Goal: Task Accomplishment & Management: Manage account settings

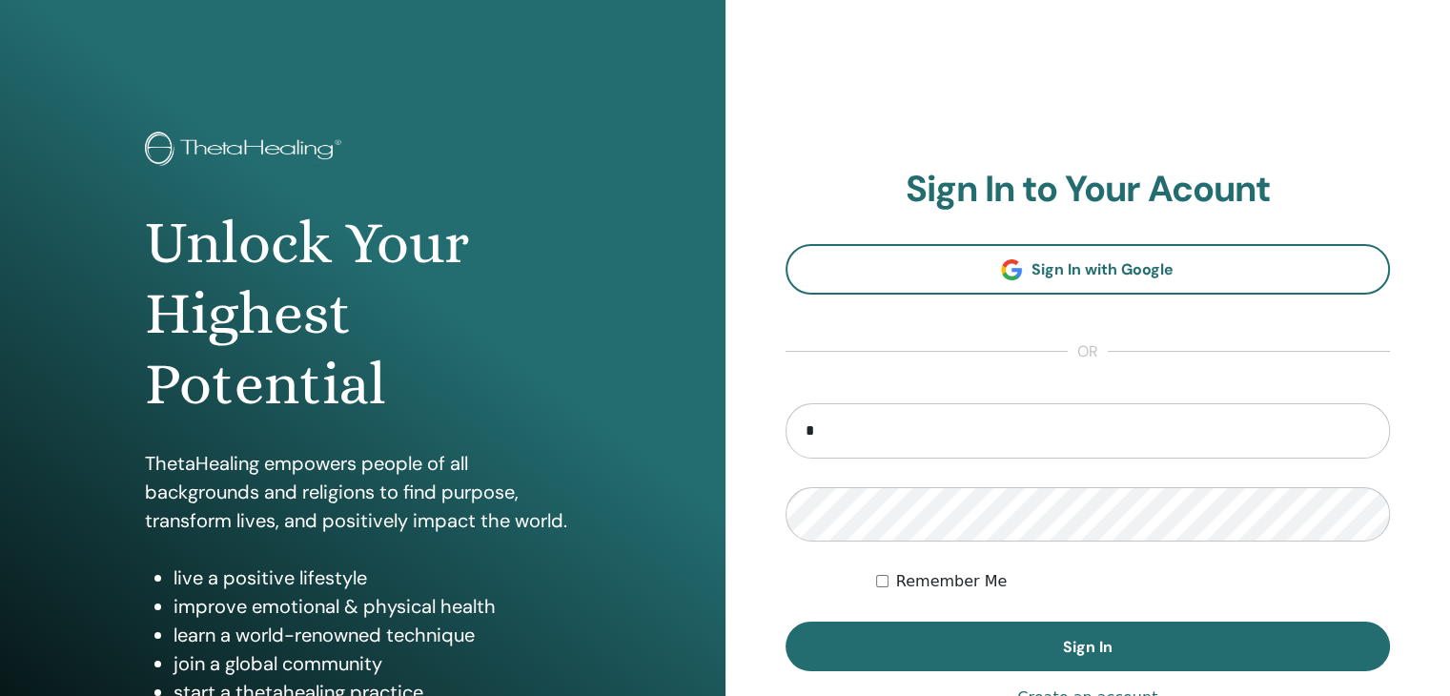
type input "**********"
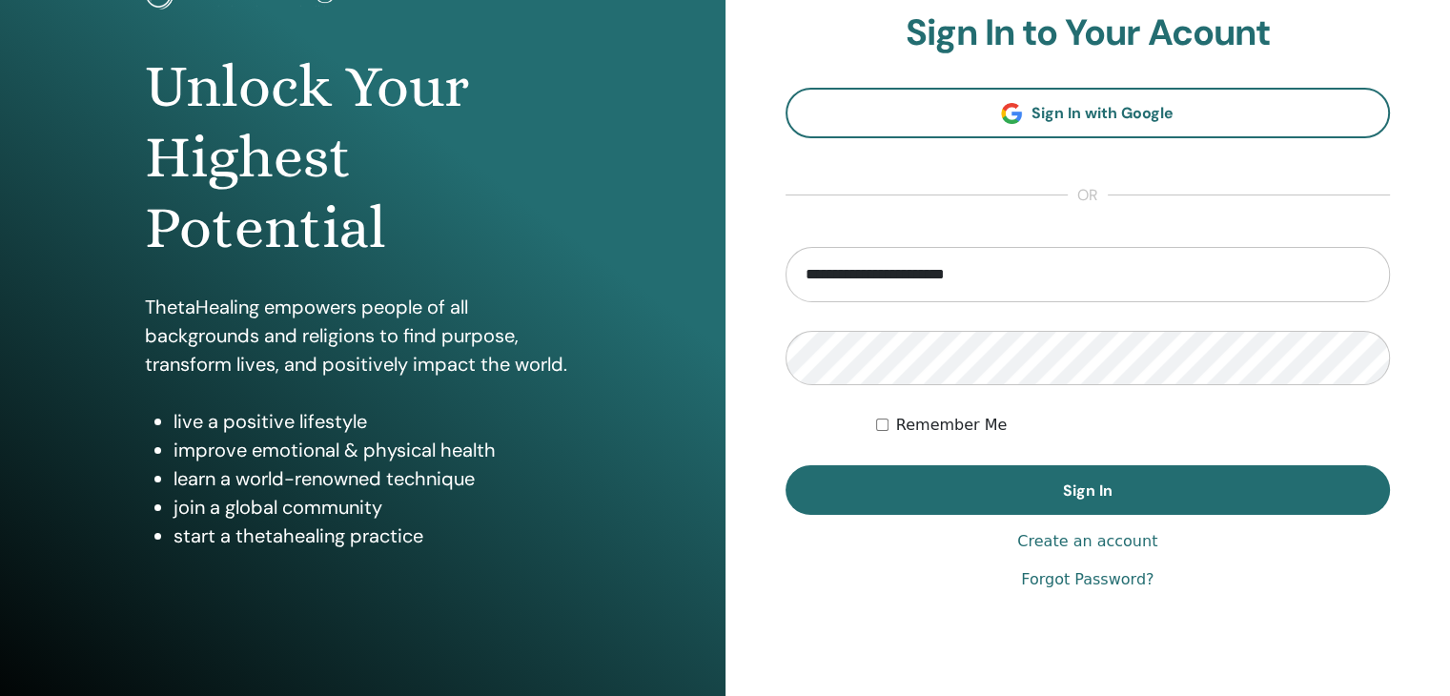
scroll to position [165, 0]
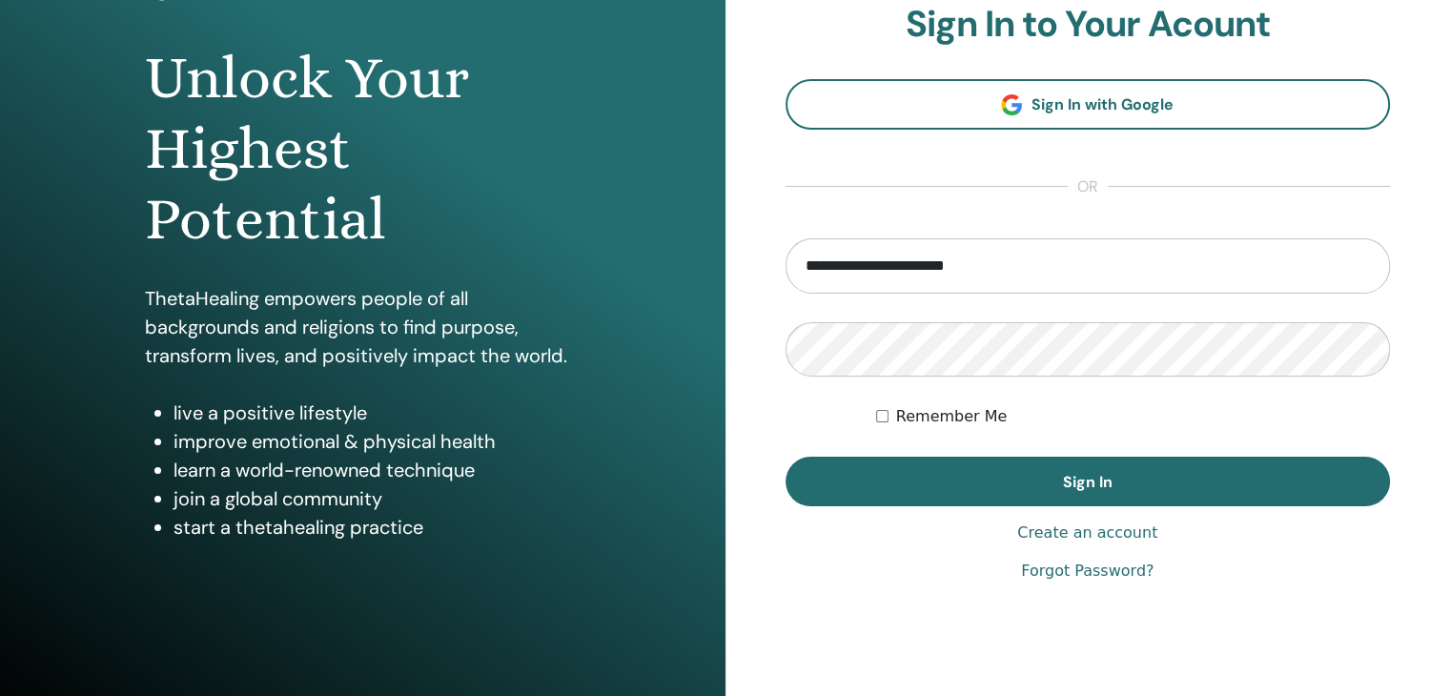
click at [1078, 569] on link "Forgot Password?" at bounding box center [1087, 571] width 133 height 23
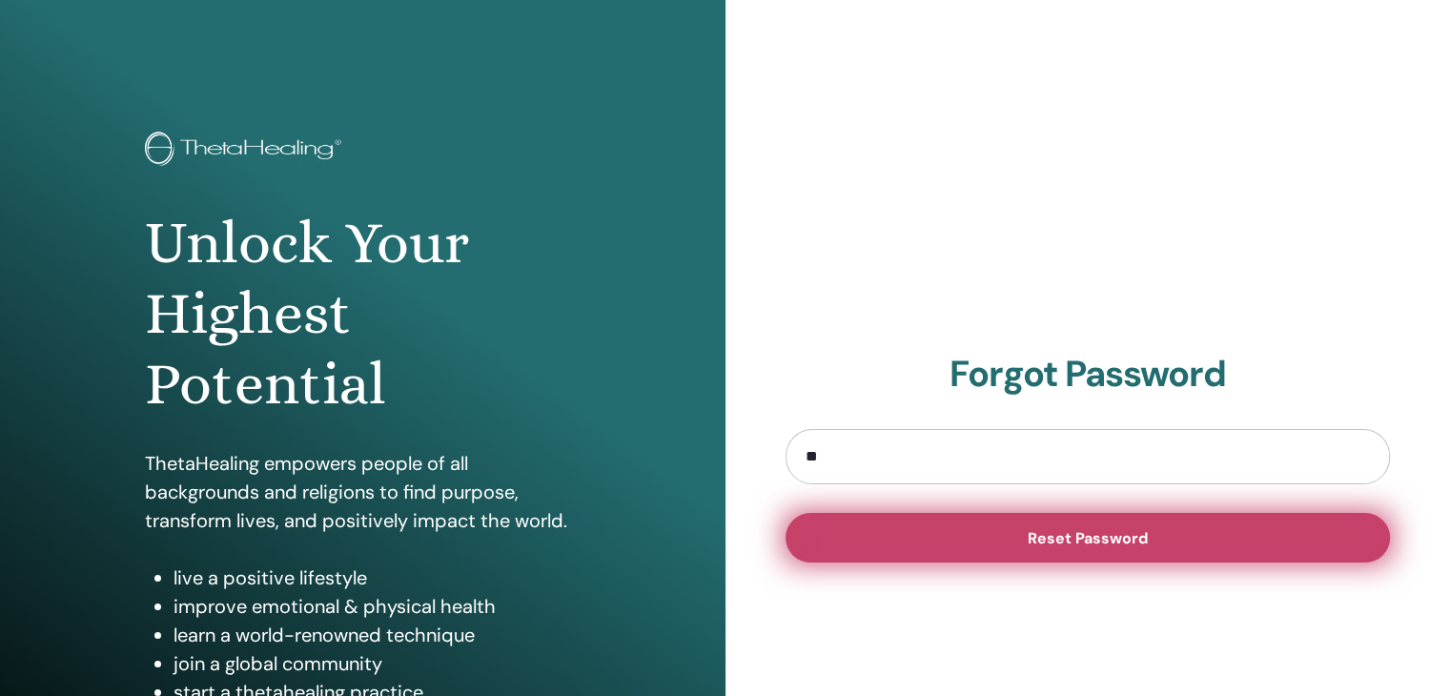
type input "**********"
click at [1078, 538] on span "Reset Password" at bounding box center [1088, 538] width 120 height 20
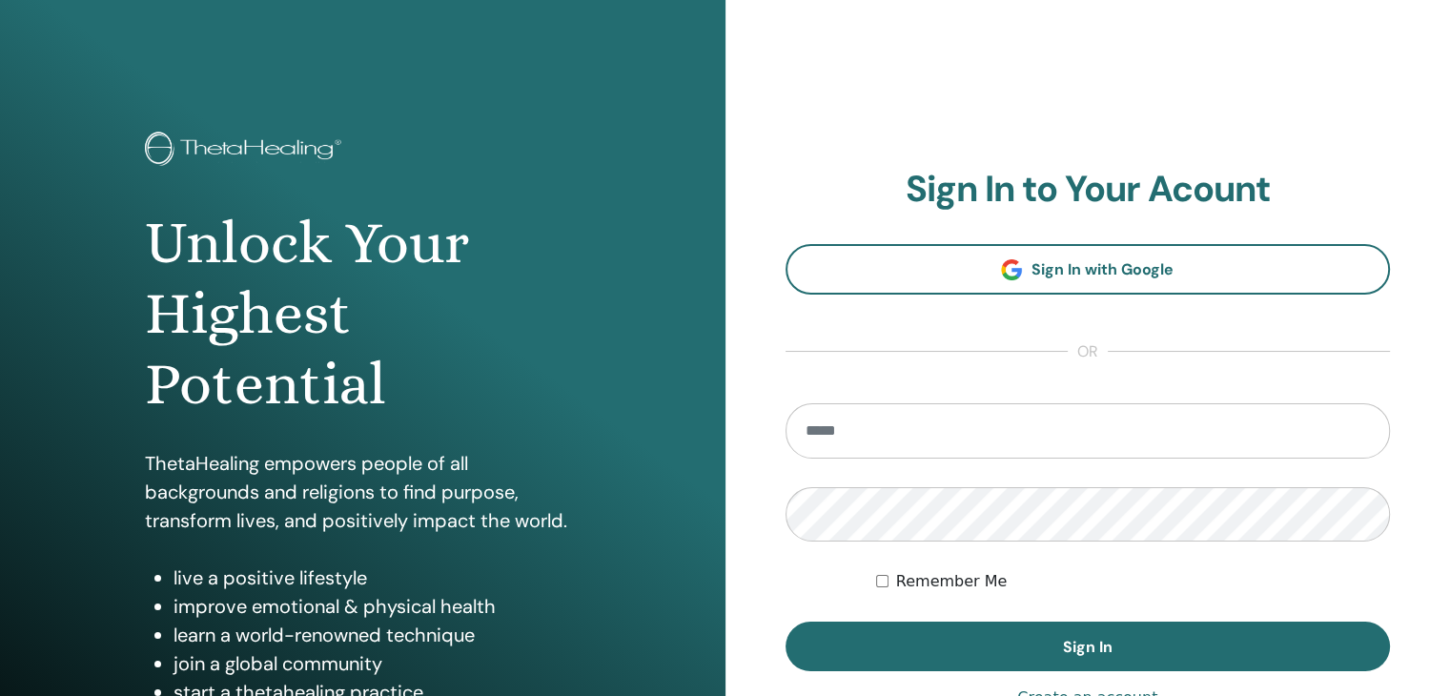
click at [864, 438] on input "email" at bounding box center [1088, 430] width 605 height 55
type input "**********"
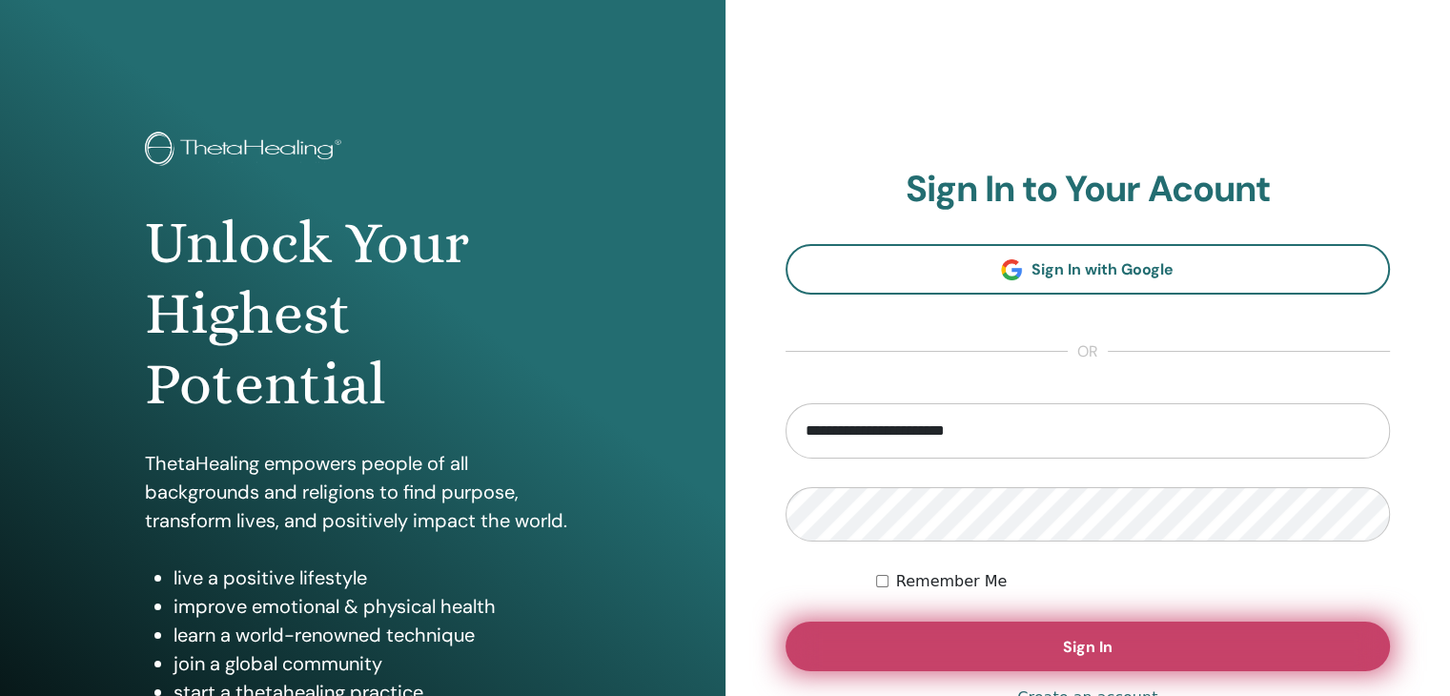
click at [1051, 642] on button "Sign In" at bounding box center [1088, 647] width 605 height 50
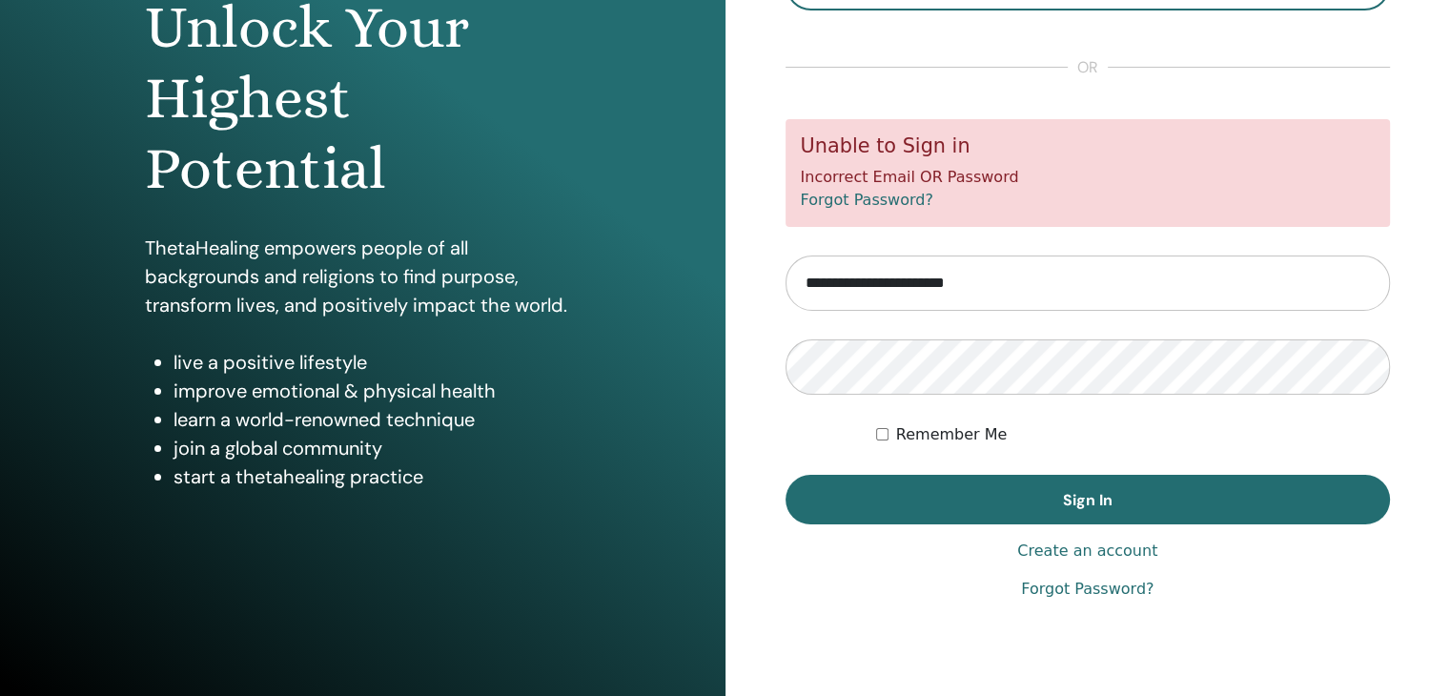
scroll to position [219, 0]
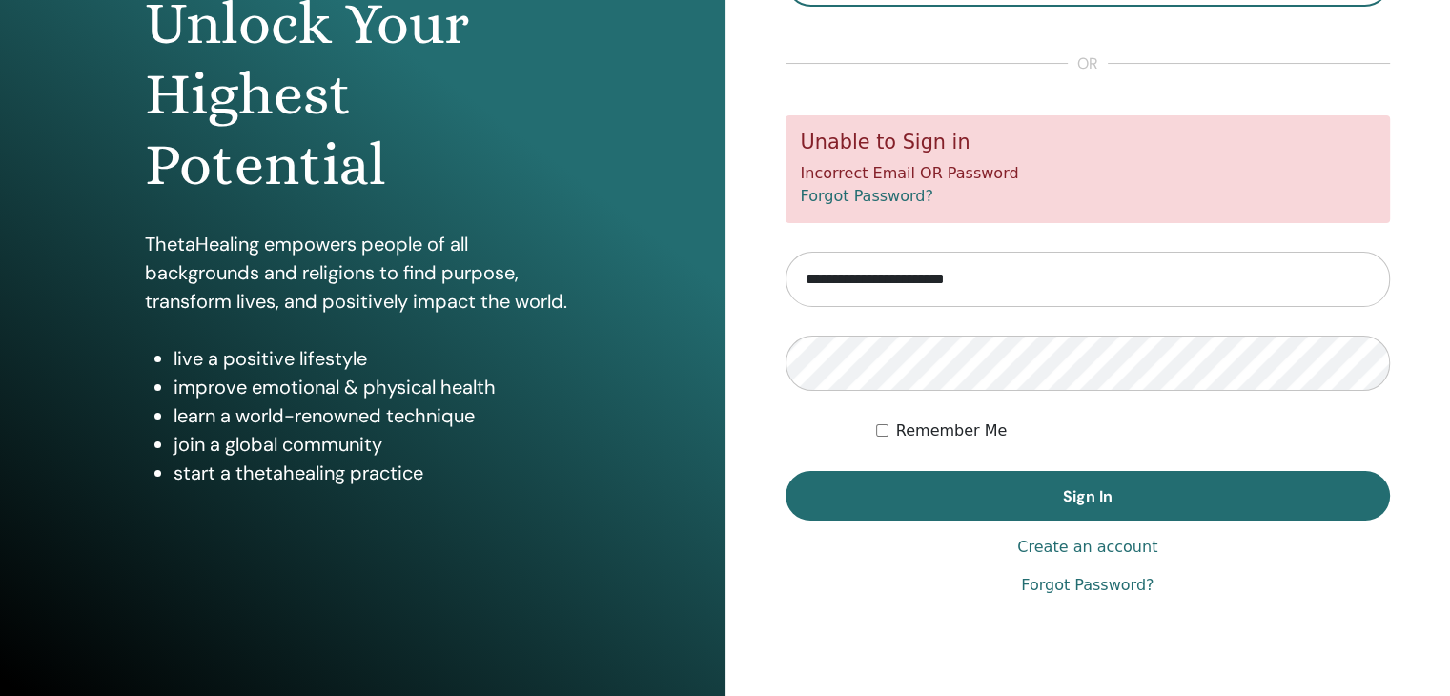
click at [1125, 583] on link "Forgot Password?" at bounding box center [1087, 585] width 133 height 23
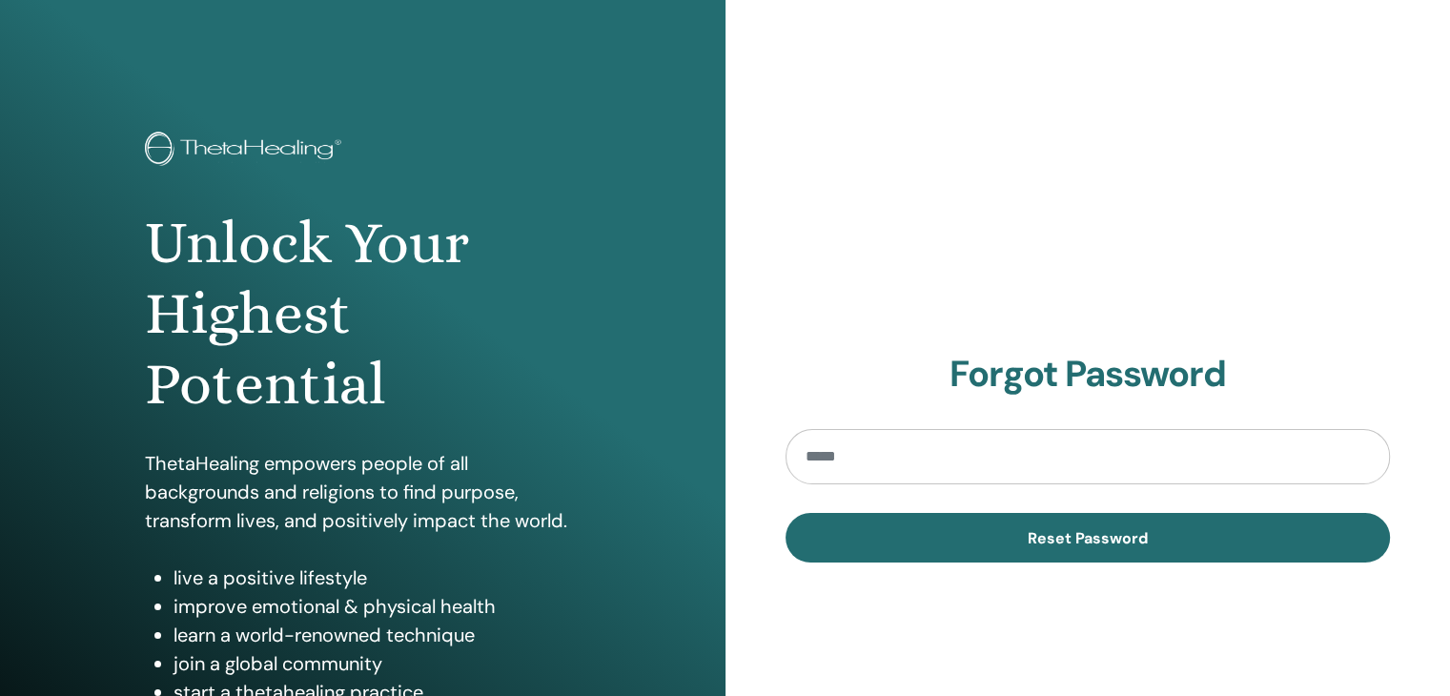
click at [985, 455] on input "email" at bounding box center [1088, 456] width 605 height 55
type input "**********"
click at [786, 513] on button "Reset Password" at bounding box center [1088, 538] width 605 height 50
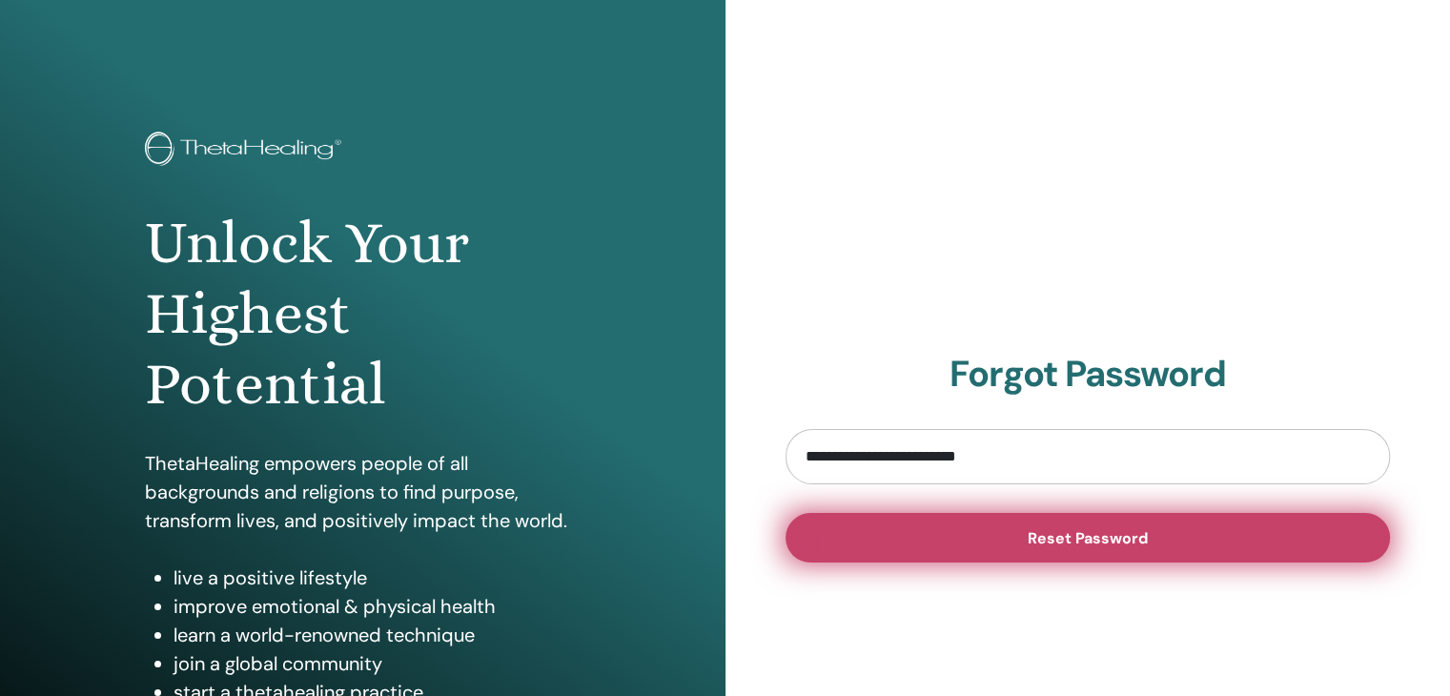
click at [1058, 531] on span "Reset Password" at bounding box center [1088, 538] width 120 height 20
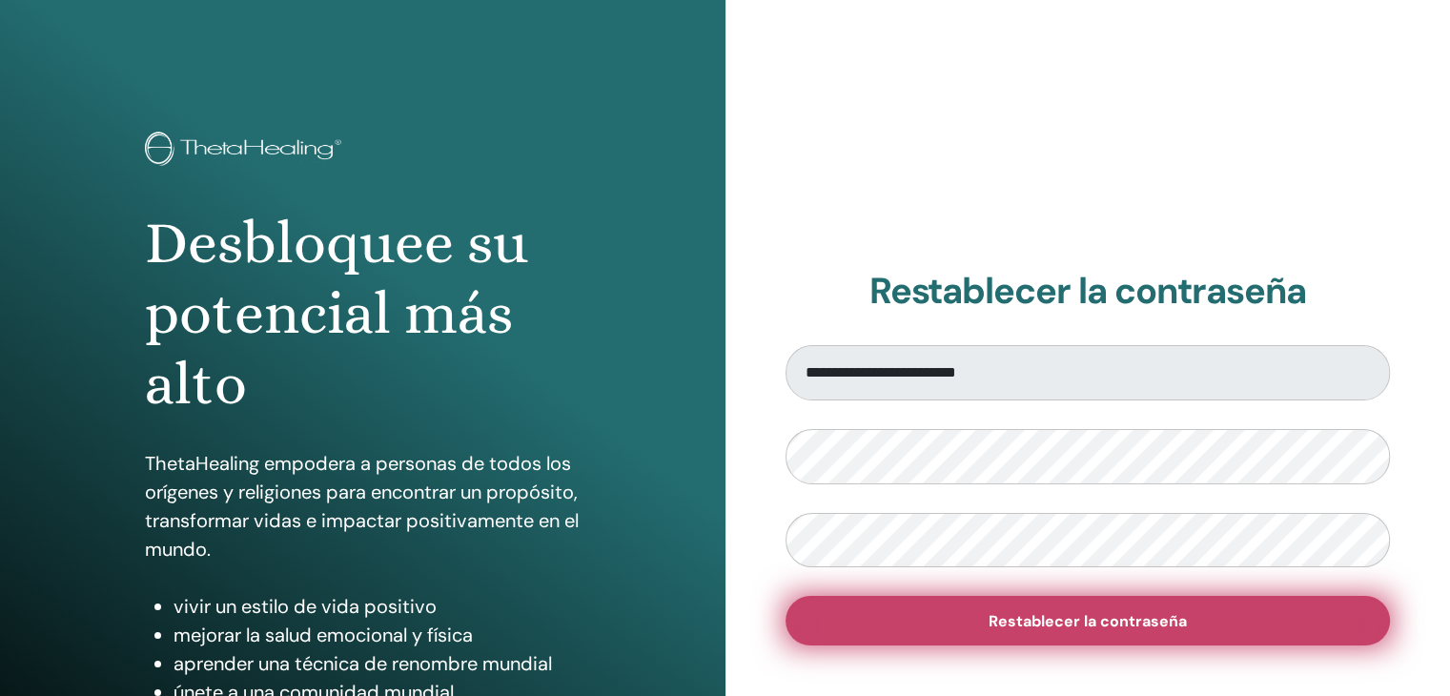
click at [1146, 626] on span "Restablecer la contraseña" at bounding box center [1088, 621] width 198 height 20
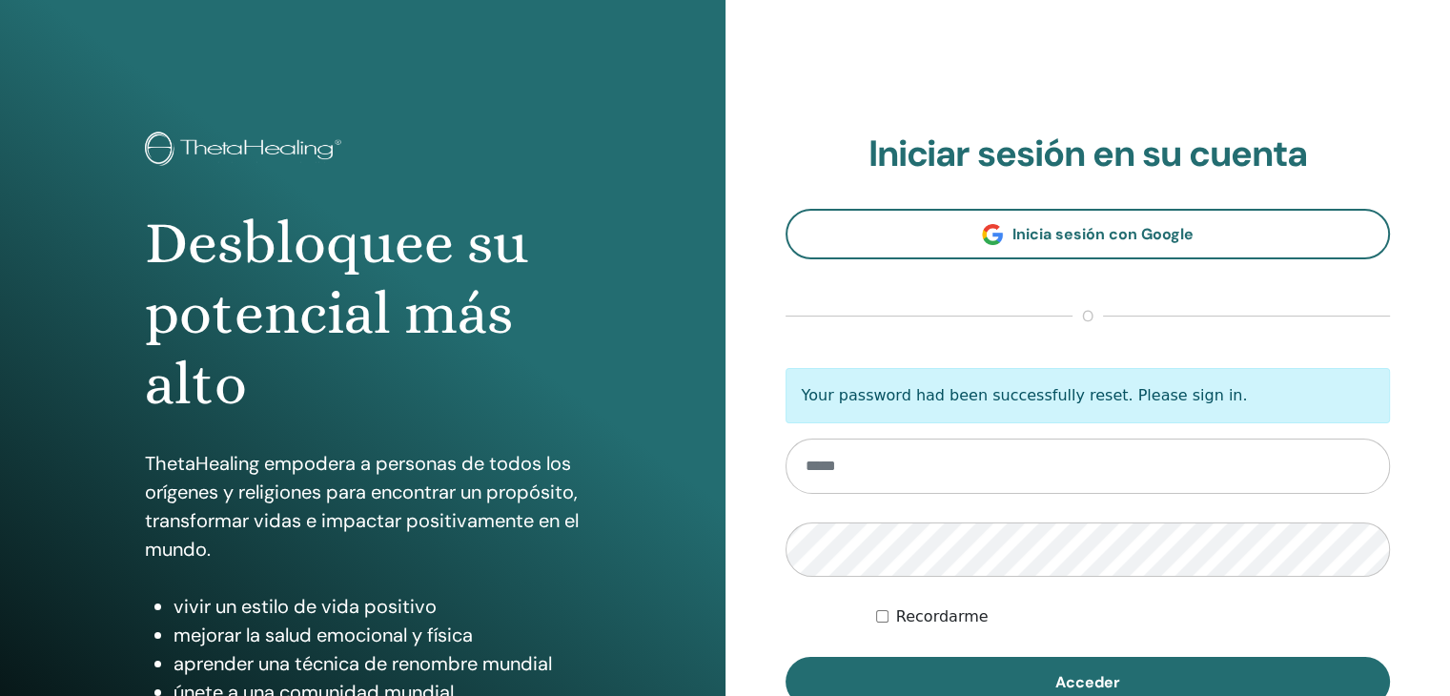
type input "**********"
click at [845, 629] on form "**********" at bounding box center [1088, 537] width 605 height 339
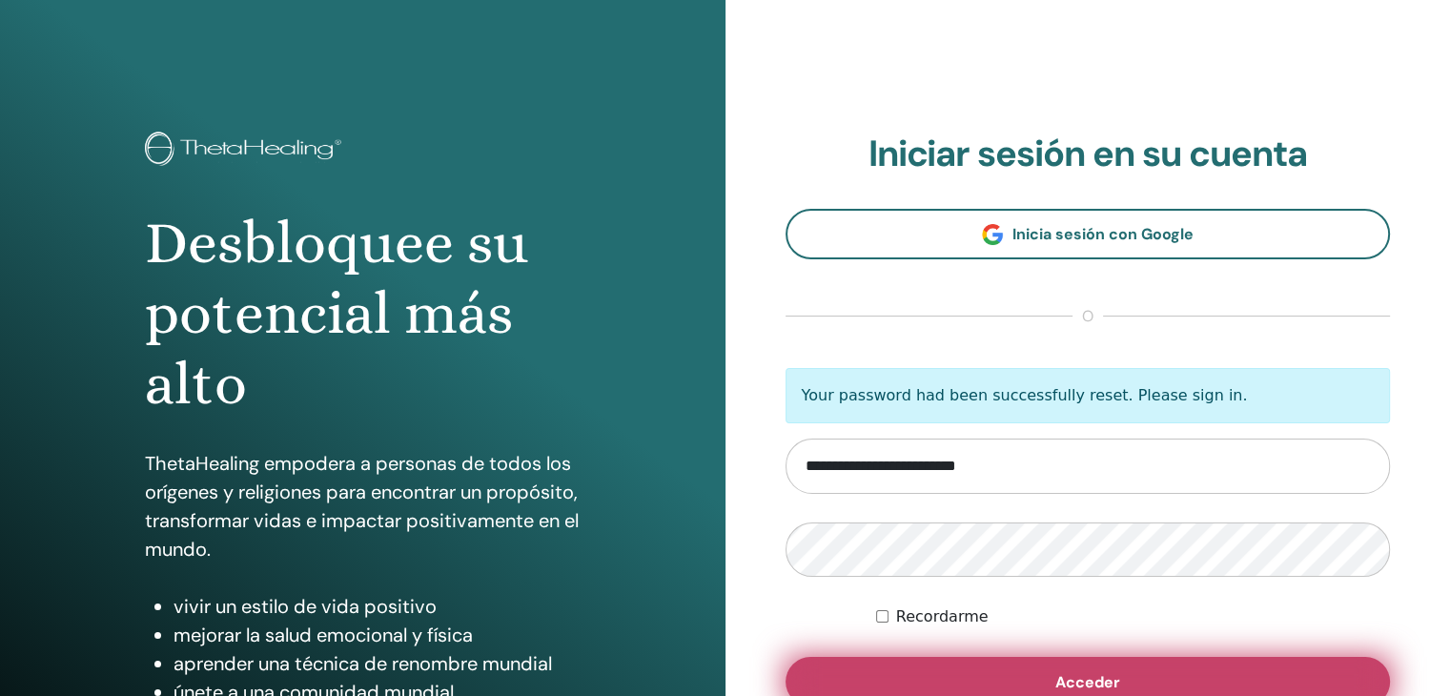
click at [1063, 672] on span "Acceder" at bounding box center [1087, 682] width 65 height 20
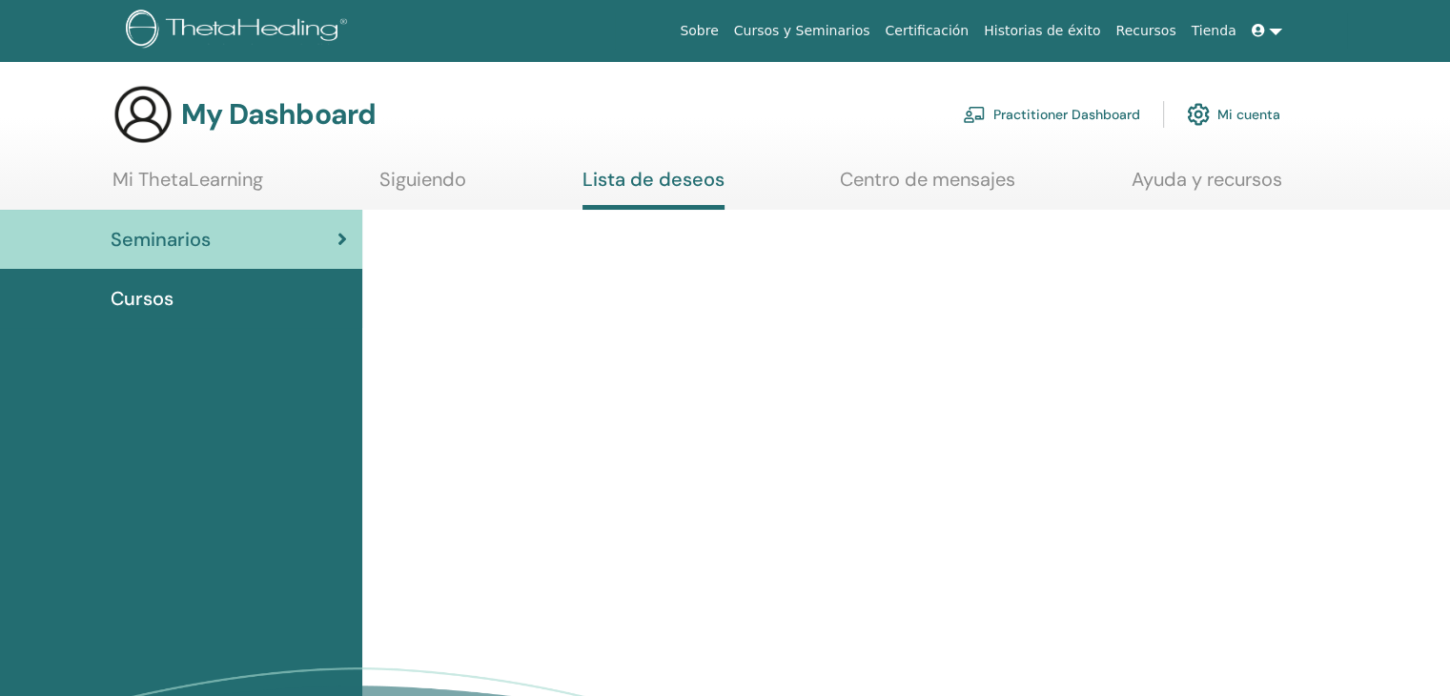
click at [1239, 112] on link "Mi cuenta" at bounding box center [1233, 114] width 93 height 42
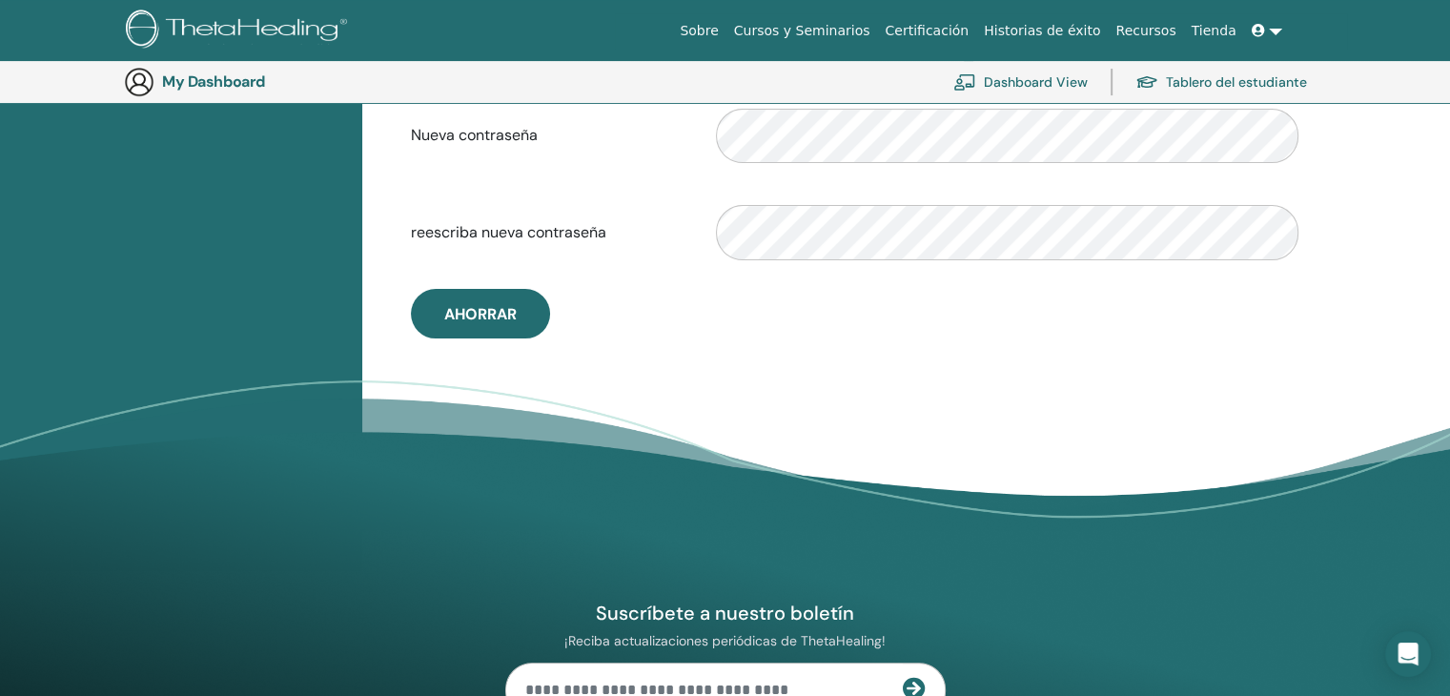
scroll to position [550, 0]
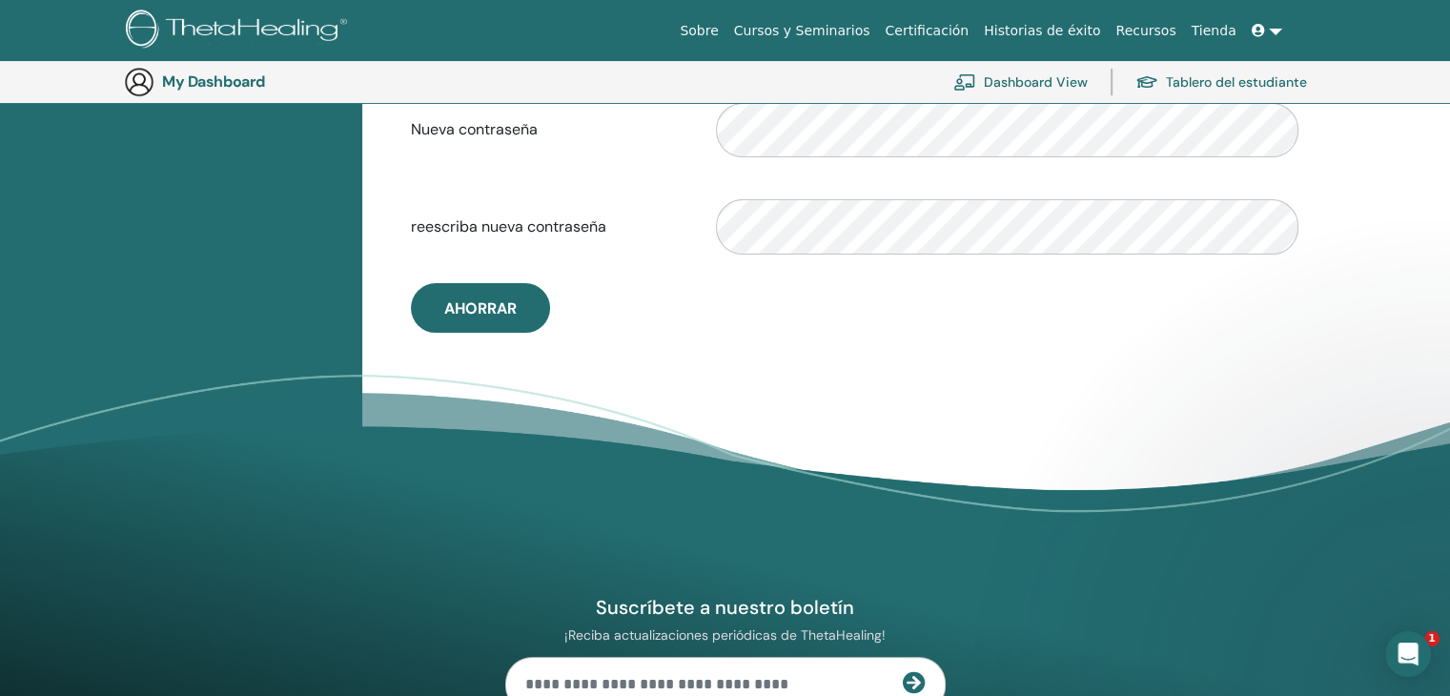
click at [958, 31] on link "Certificación" at bounding box center [926, 30] width 99 height 35
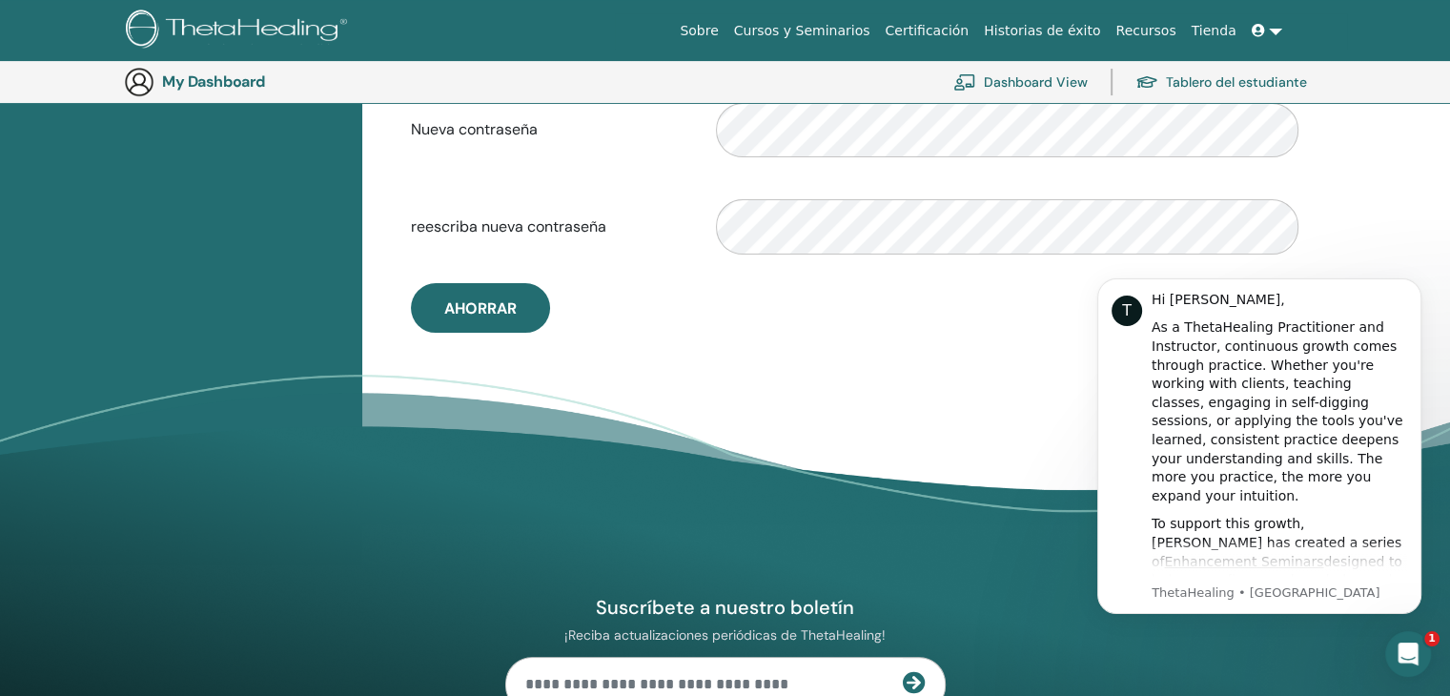
scroll to position [0, 0]
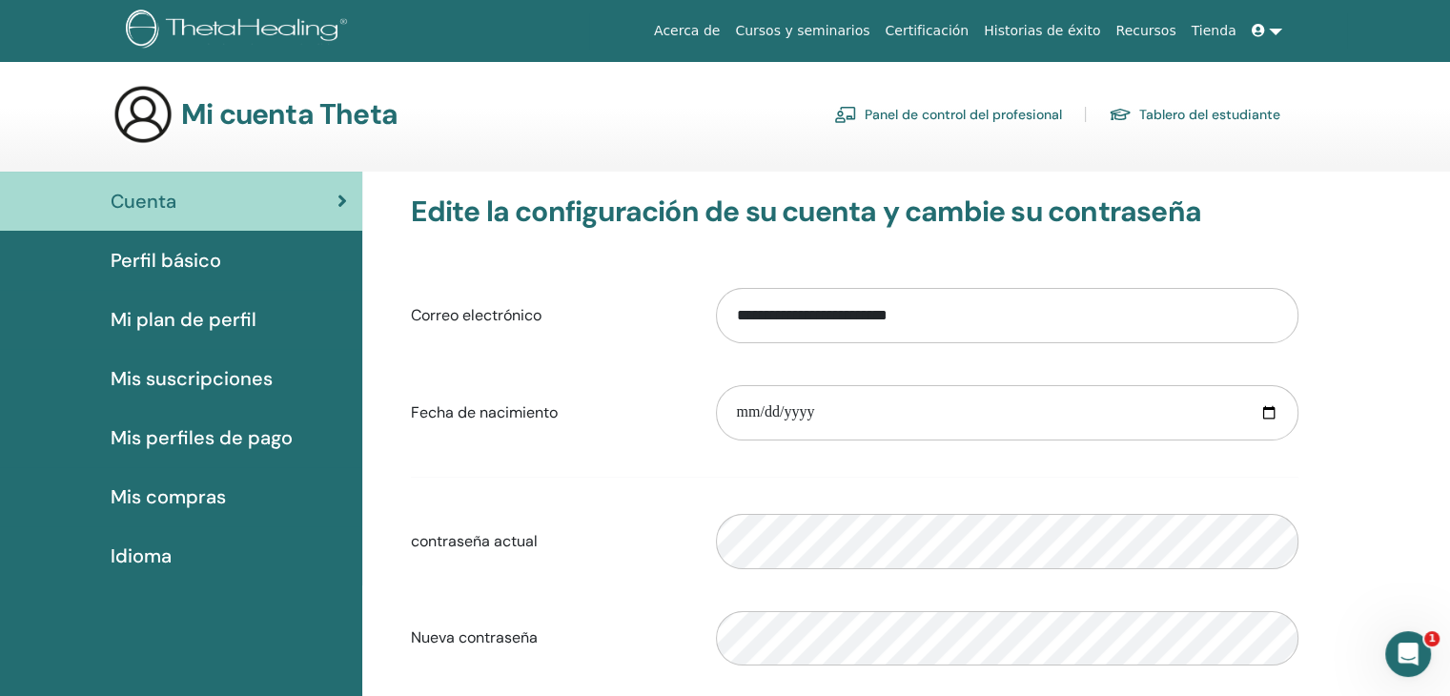
click at [1183, 108] on font "Tablero del estudiante" at bounding box center [1209, 115] width 141 height 17
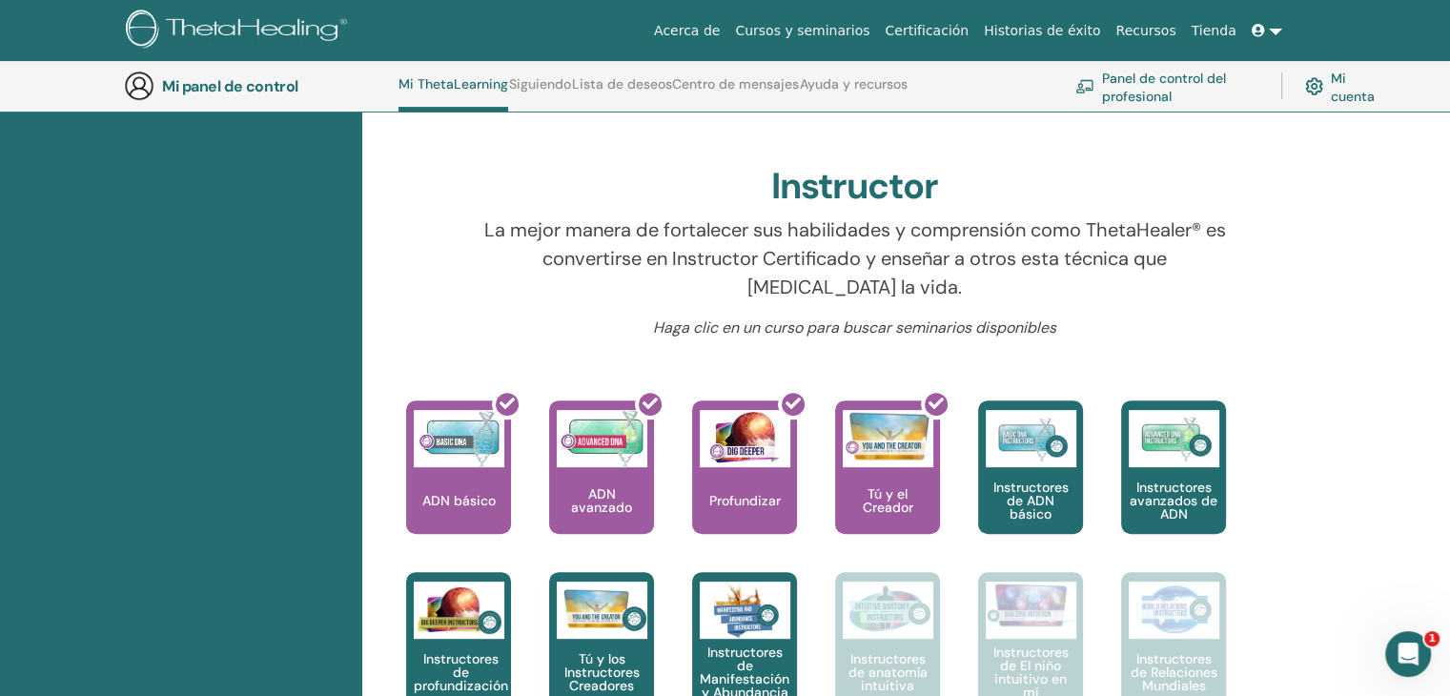
scroll to position [609, 0]
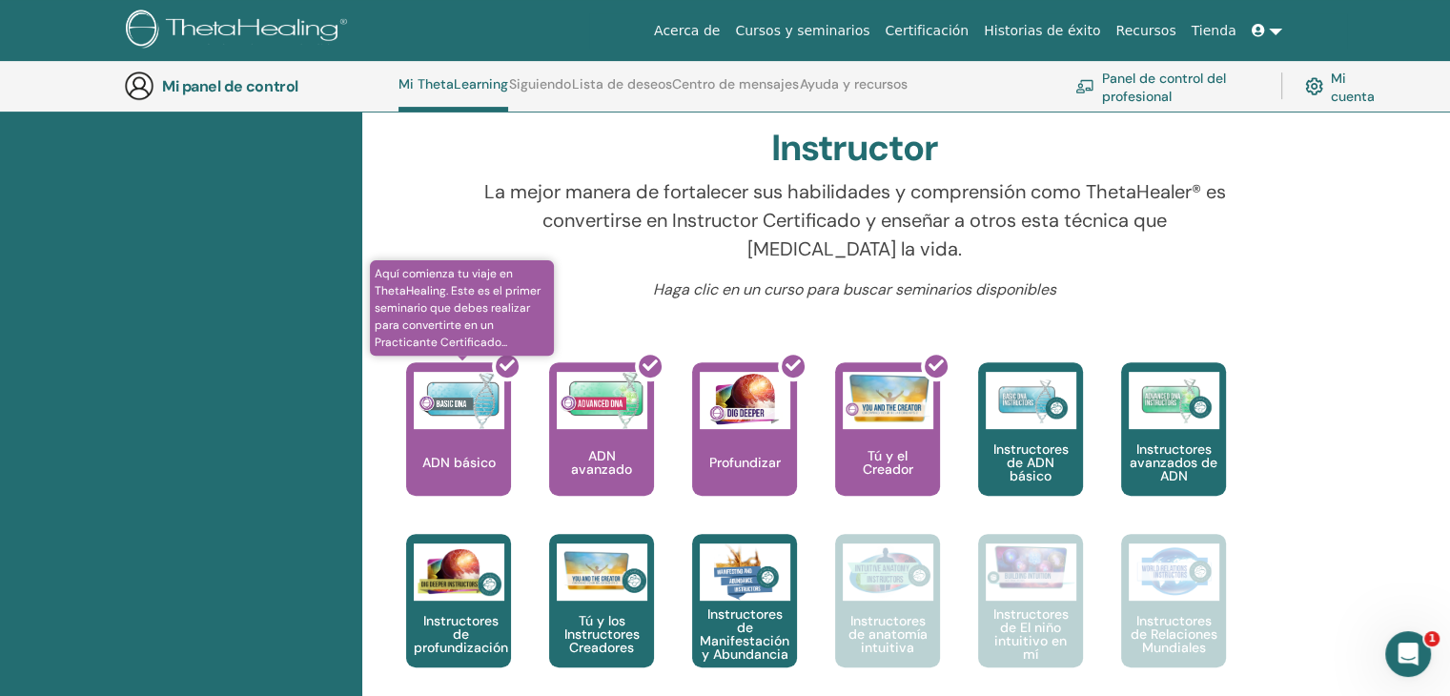
click at [440, 448] on div at bounding box center [470, 437] width 105 height 172
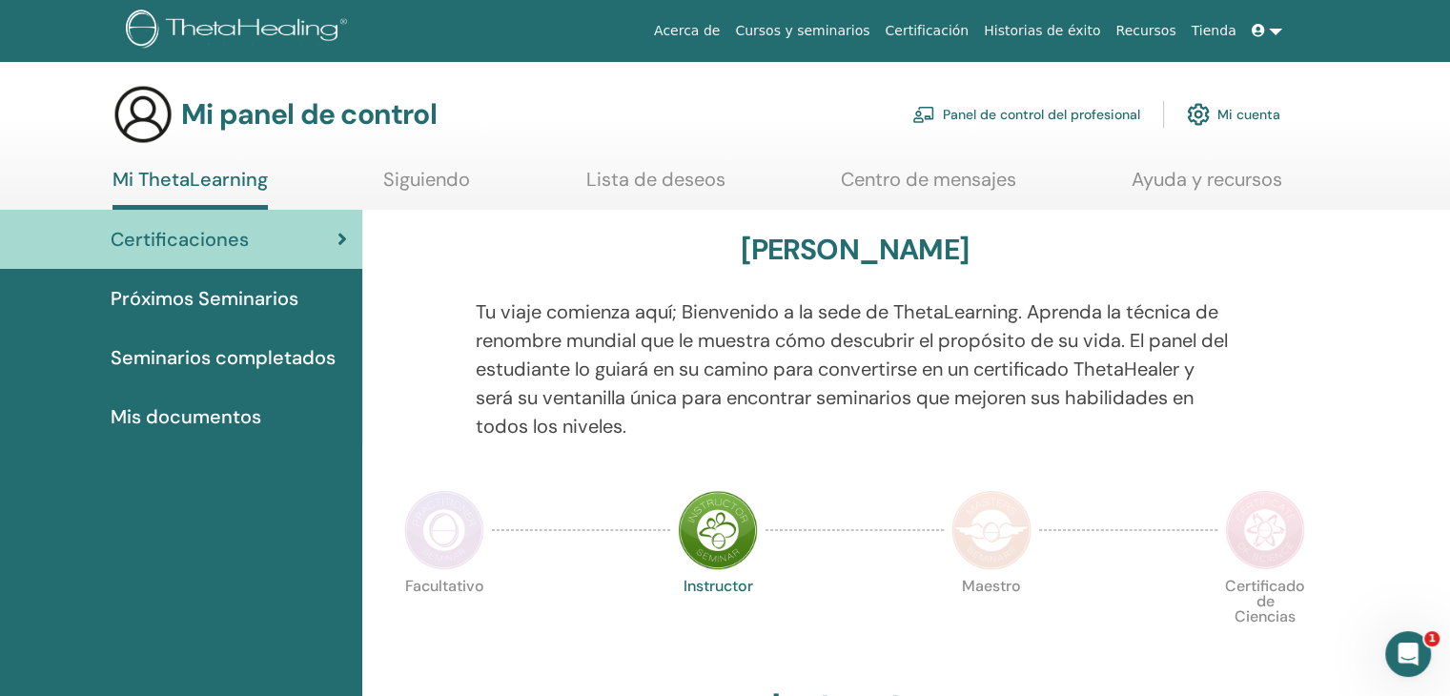
click at [239, 418] on font "Mis documentos" at bounding box center [186, 416] width 151 height 25
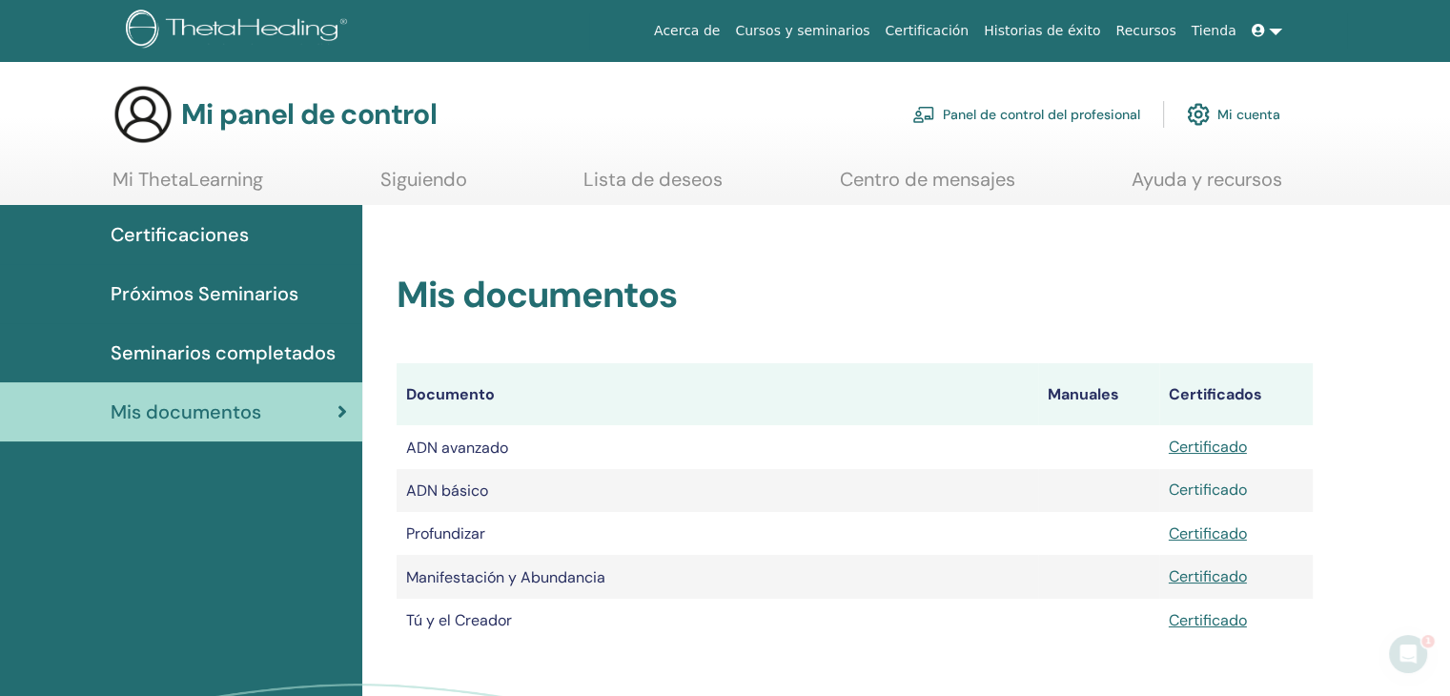
click at [1228, 494] on font "Certificado" at bounding box center [1208, 490] width 78 height 20
click at [1213, 538] on font "Certificado" at bounding box center [1208, 533] width 78 height 20
click at [1222, 583] on font "Certificado" at bounding box center [1208, 576] width 78 height 20
click at [1209, 628] on font "Certificado" at bounding box center [1208, 620] width 78 height 20
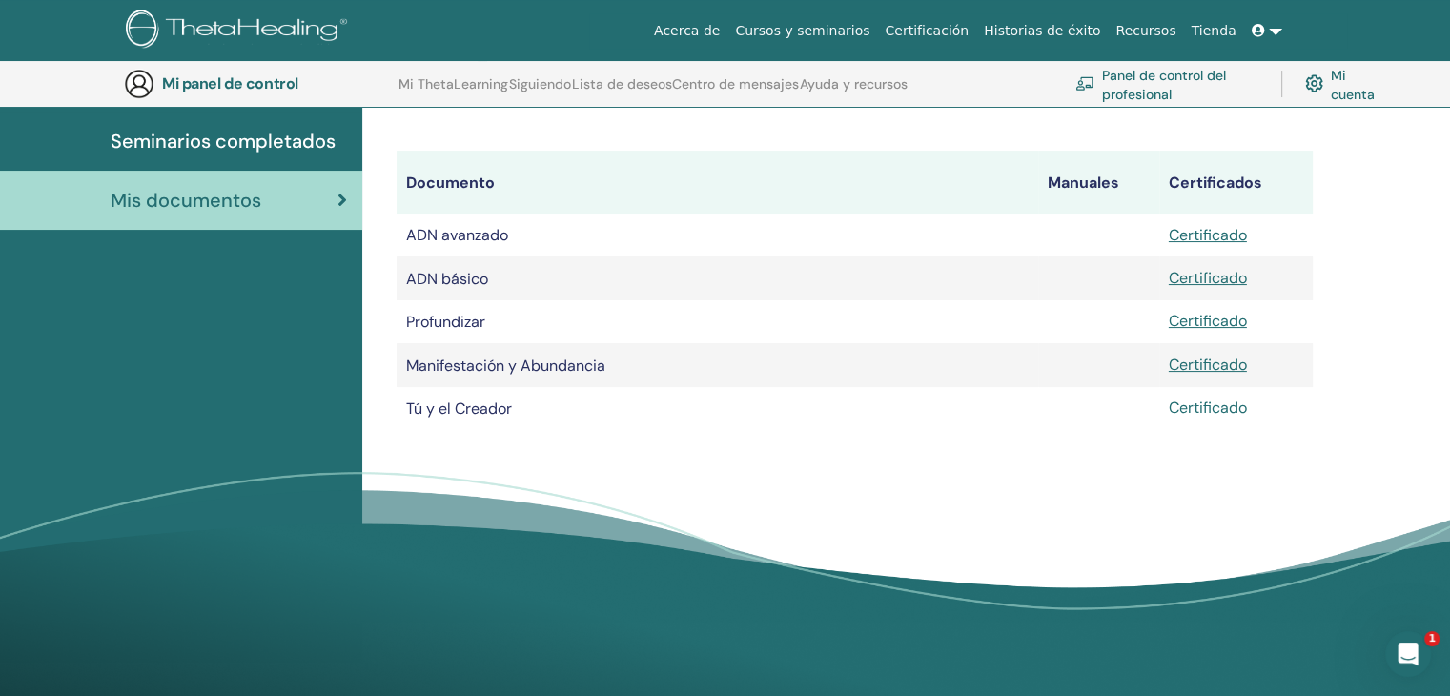
scroll to position [275, 0]
